Goal: Task Accomplishment & Management: Manage account settings

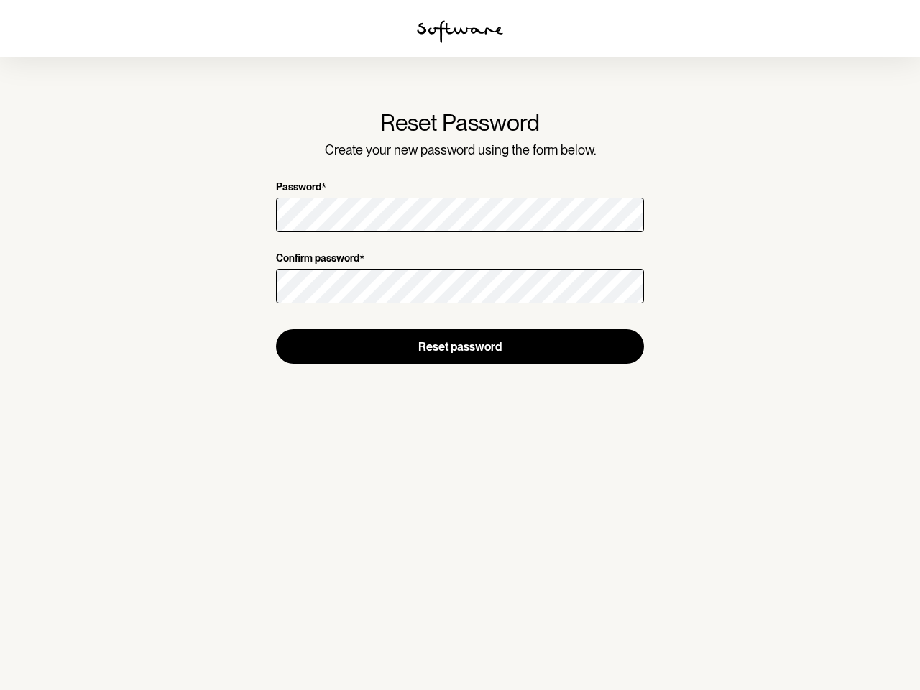
click at [460, 32] on img at bounding box center [460, 31] width 86 height 23
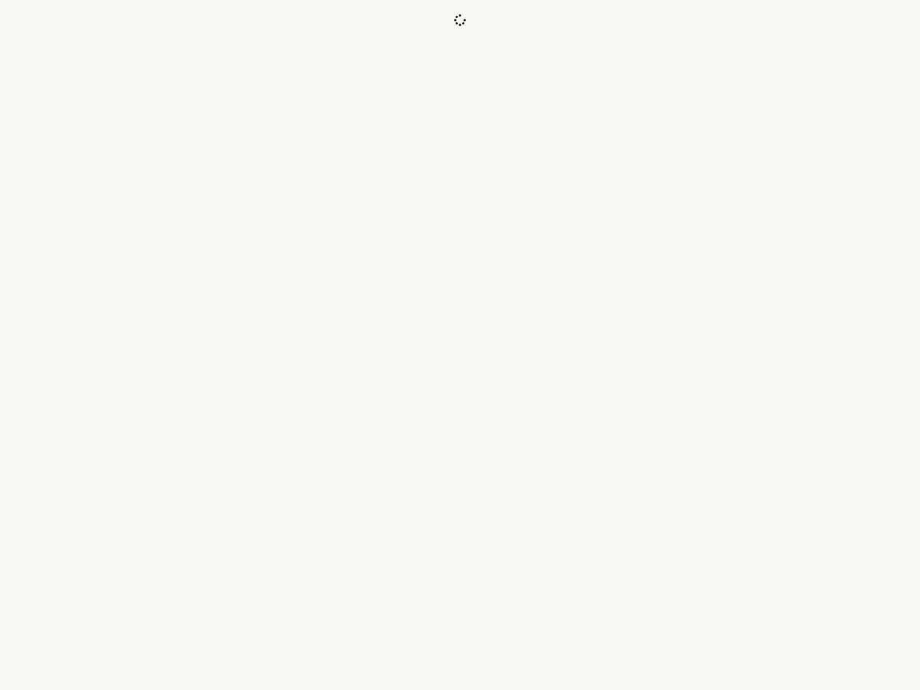
click at [460, 346] on div at bounding box center [460, 345] width 920 height 690
